Goal: Communication & Community: Participate in discussion

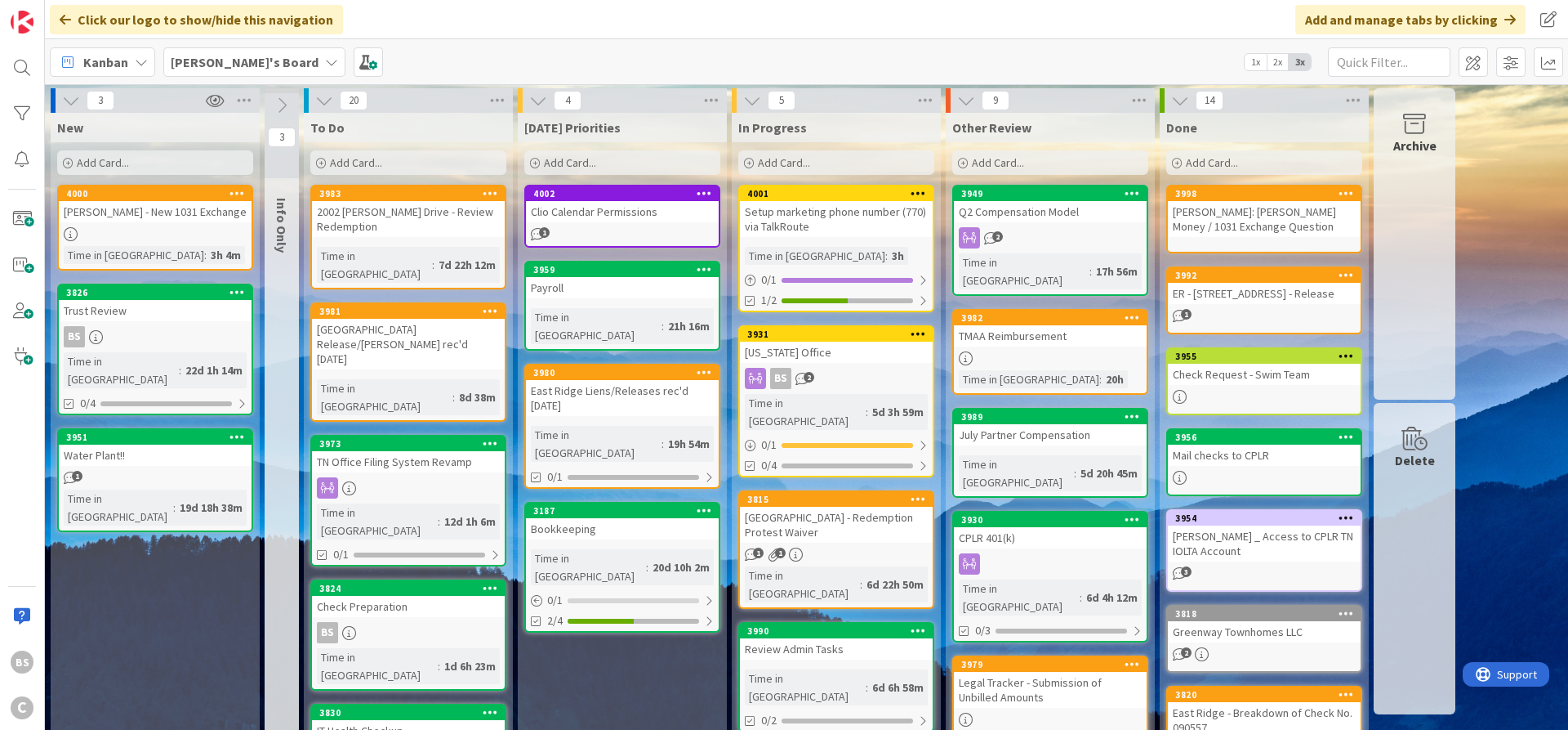
click at [1051, 199] on div "3949" at bounding box center [1051, 193] width 193 height 15
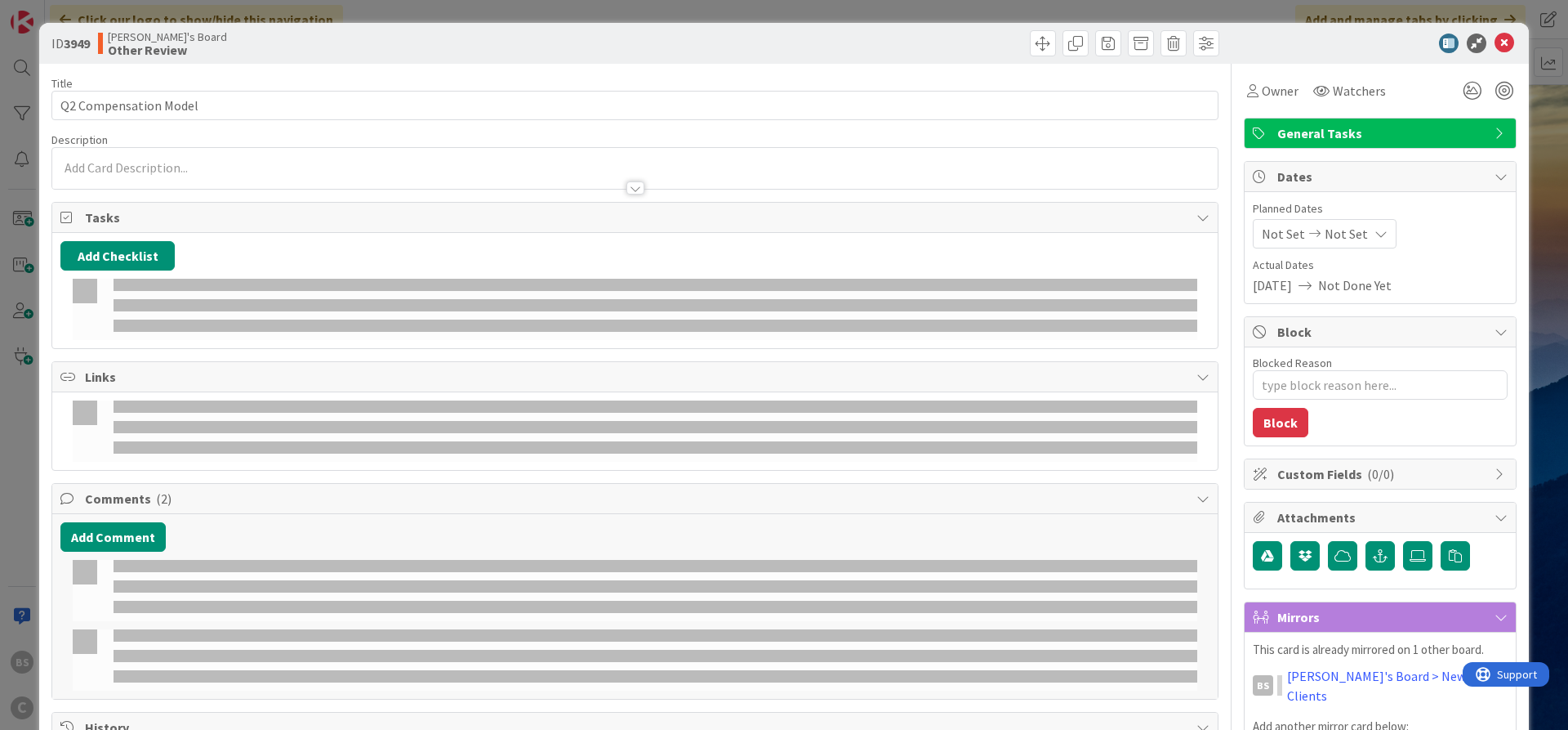
type textarea "x"
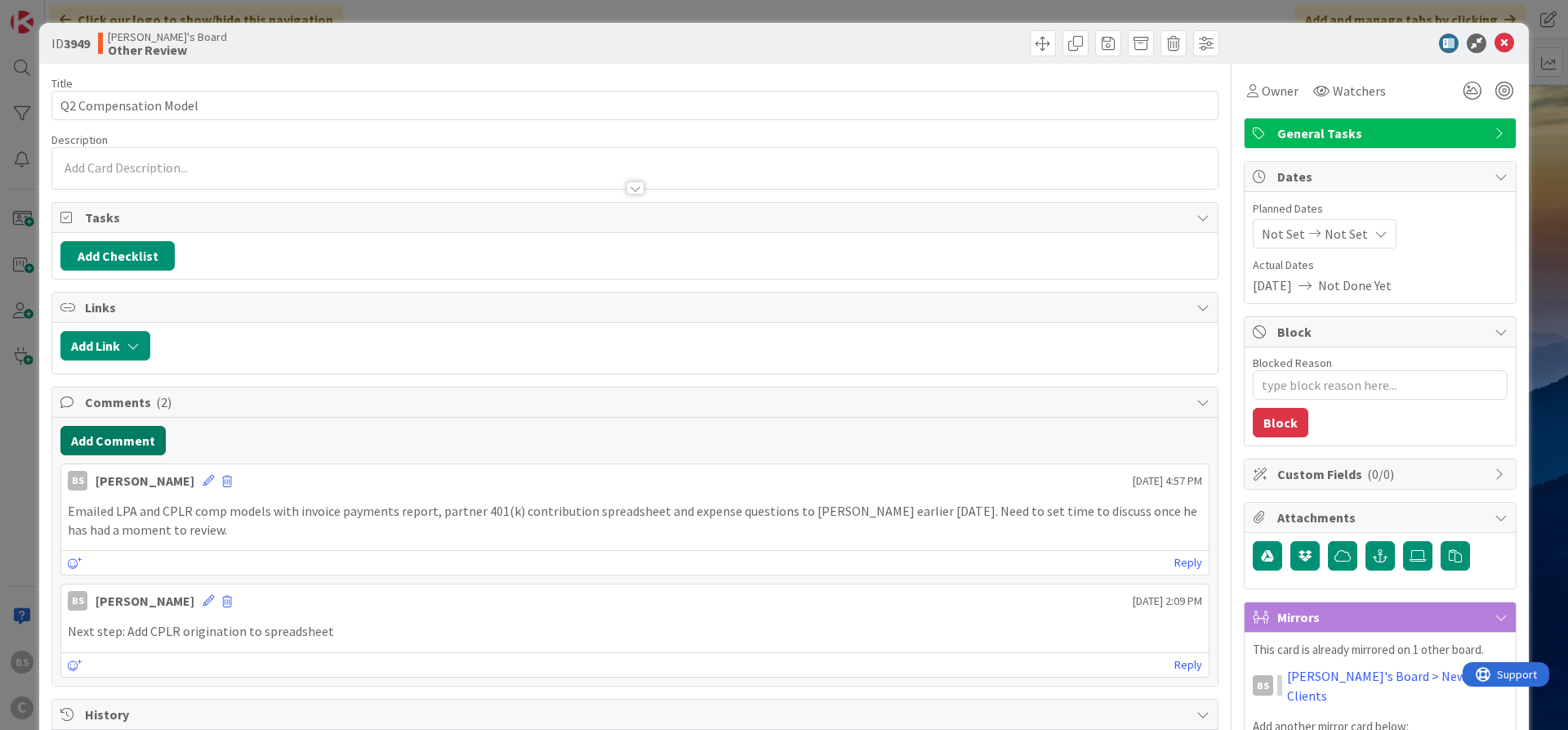
click at [120, 435] on button "Add Comment" at bounding box center [113, 440] width 105 height 30
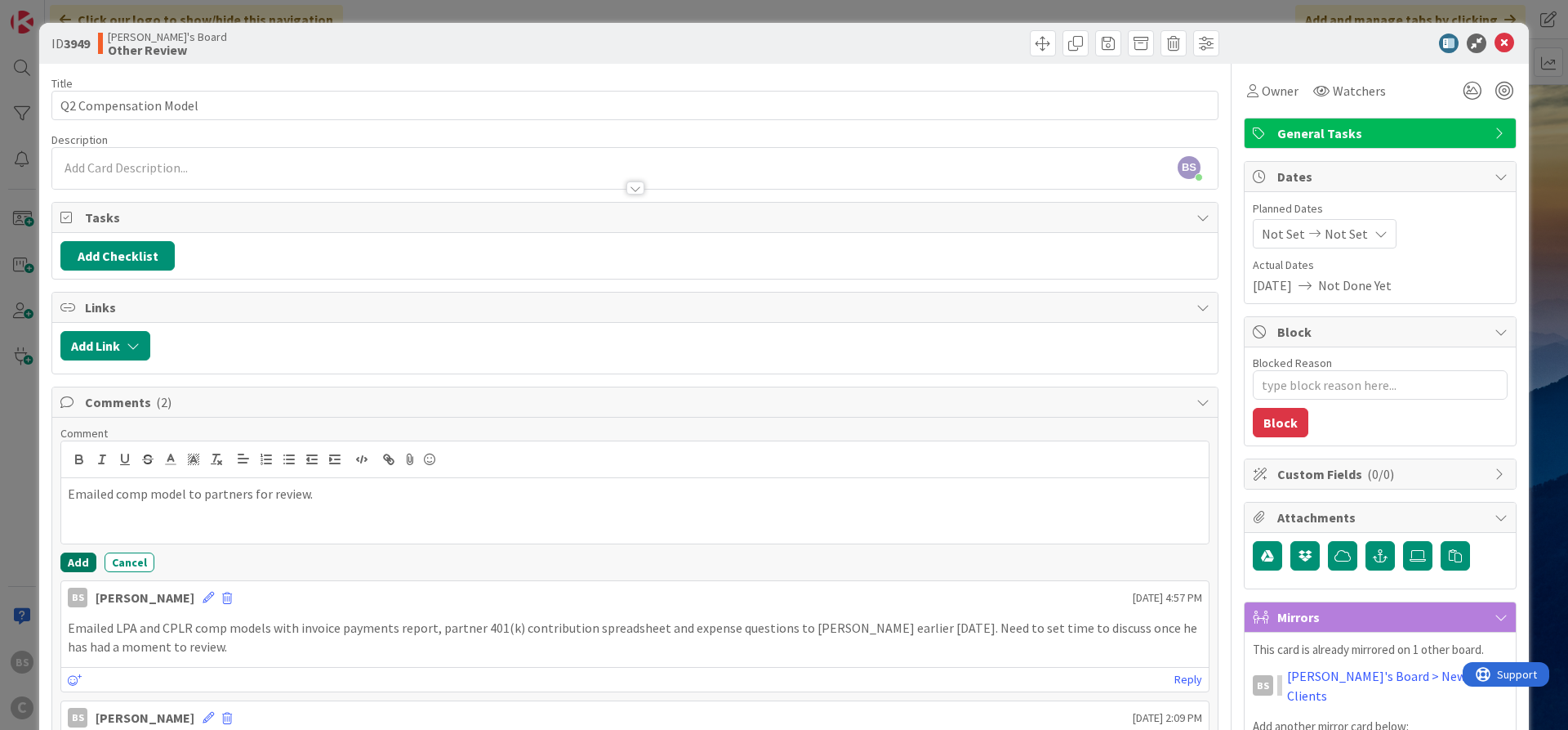
click at [81, 563] on button "Add" at bounding box center [78, 562] width 36 height 20
type textarea "x"
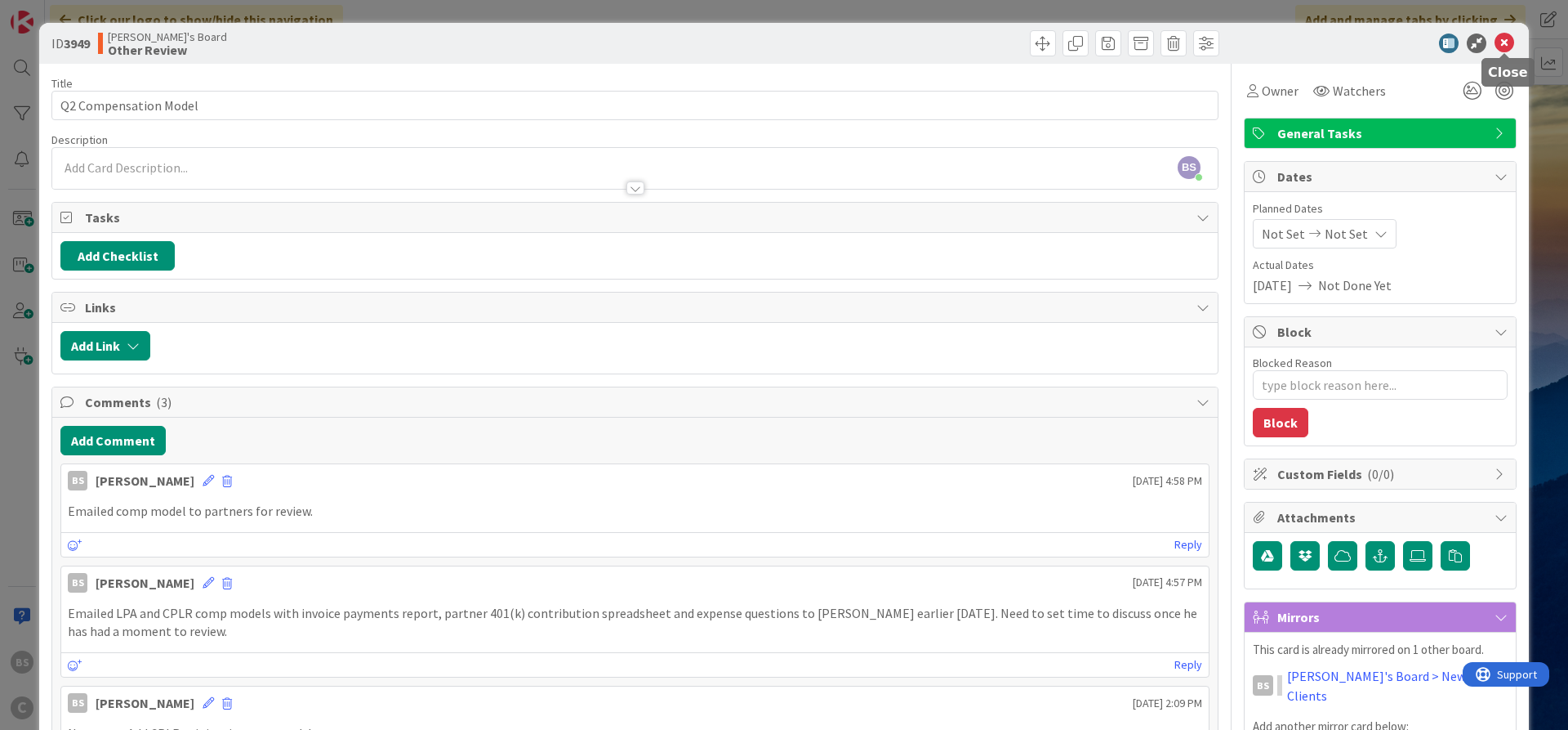
click at [1513, 33] on div "ID 3949 [PERSON_NAME]'s Board Other Review" at bounding box center [784, 44] width 1490 height 41
click at [1505, 40] on icon at bounding box center [1505, 44] width 20 height 20
